Goal: Check status

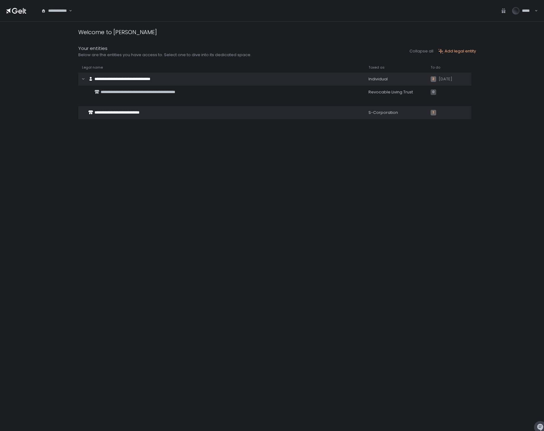
click at [62, 9] on div "**********" at bounding box center [55, 11] width 28 height 6
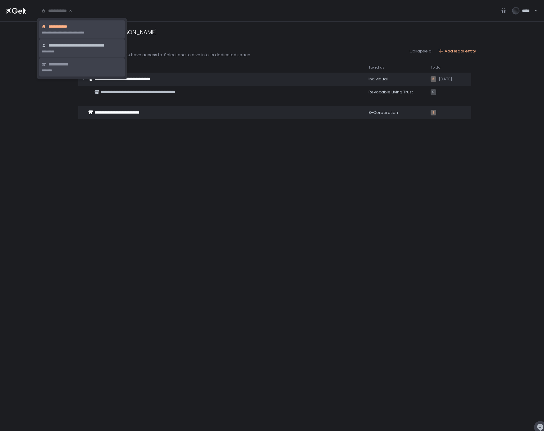
click at [68, 53] on li "**********" at bounding box center [82, 48] width 86 height 18
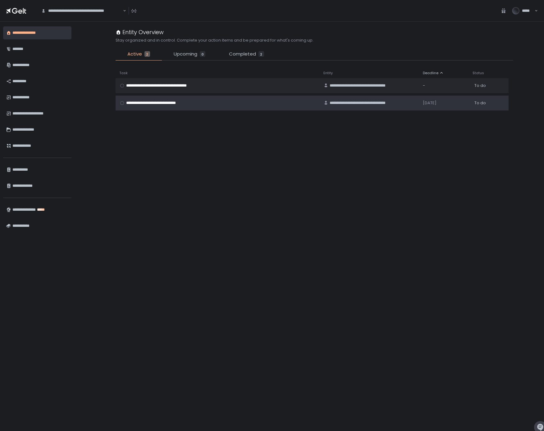
click at [171, 102] on span "**********" at bounding box center [156, 103] width 61 height 6
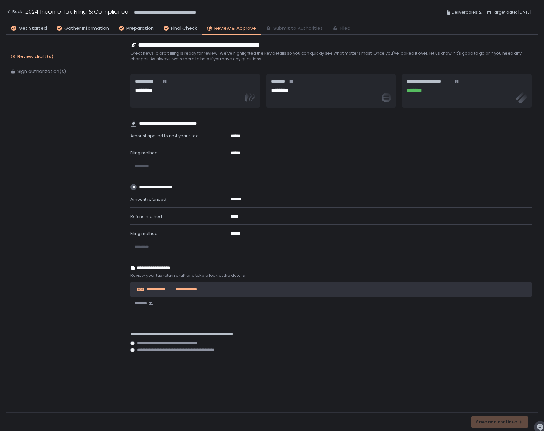
click at [179, 290] on span "**********" at bounding box center [185, 290] width 24 height 6
